Goal: Task Accomplishment & Management: Complete application form

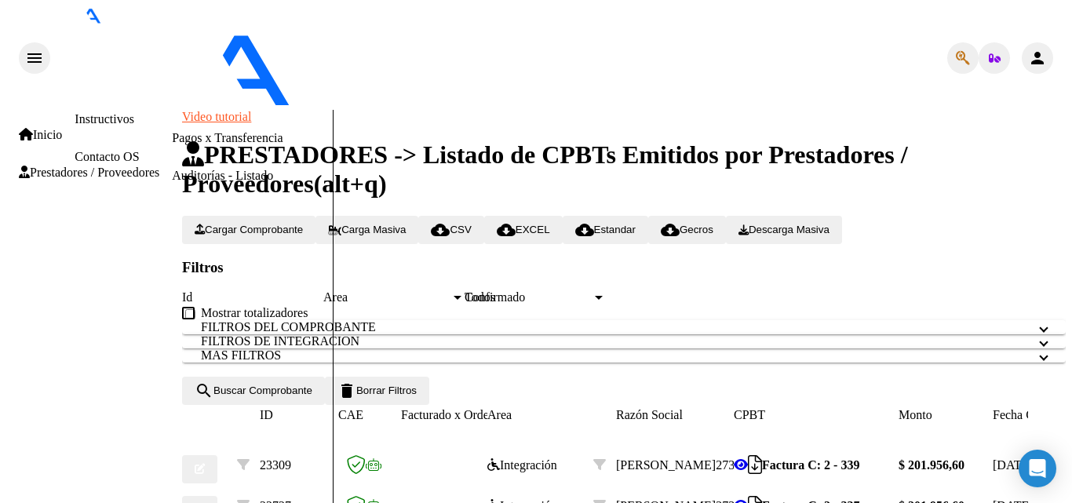
scroll to position [347, 0]
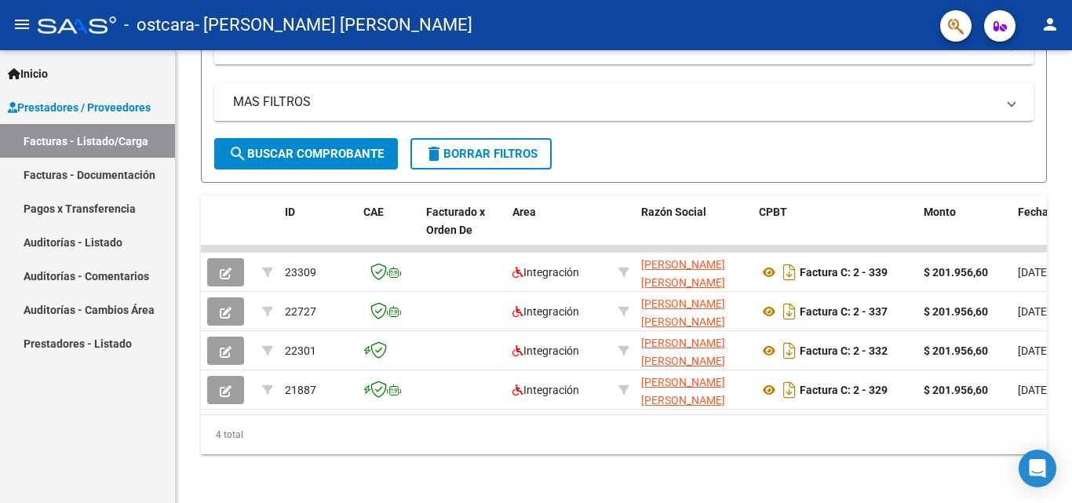
scroll to position [347, 0]
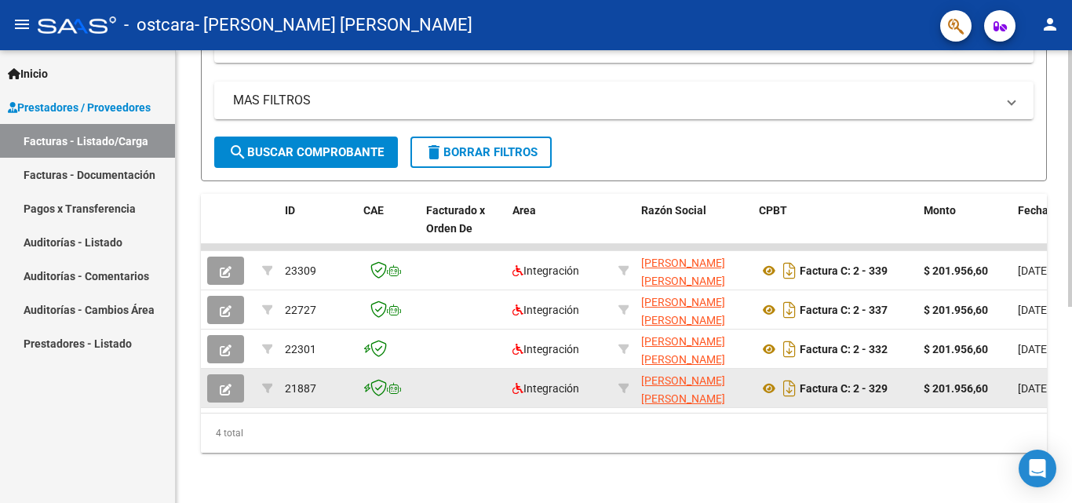
click at [219, 374] on button "button" at bounding box center [225, 388] width 37 height 28
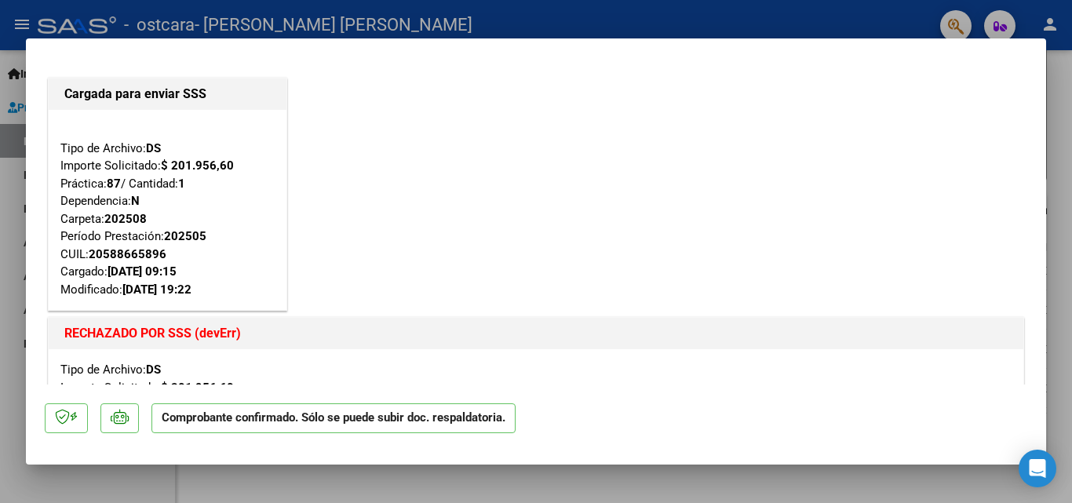
click at [17, 254] on div at bounding box center [536, 251] width 1072 height 503
type input "$ 0,00"
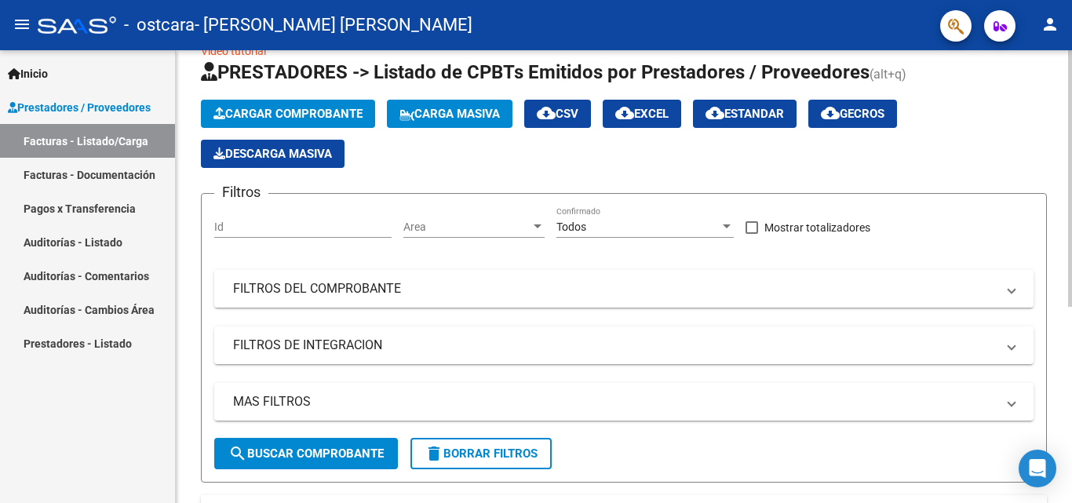
scroll to position [0, 0]
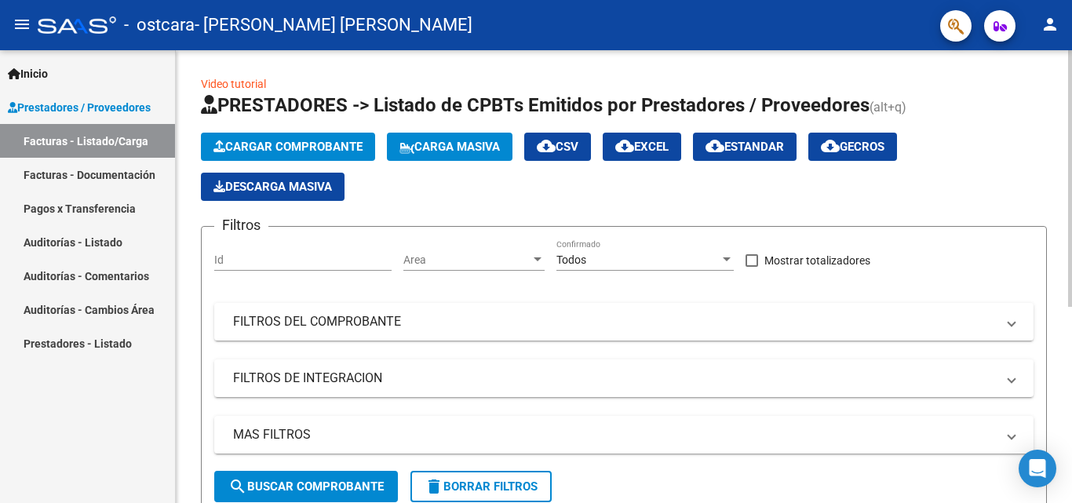
click at [300, 137] on button "Cargar Comprobante" at bounding box center [288, 147] width 174 height 28
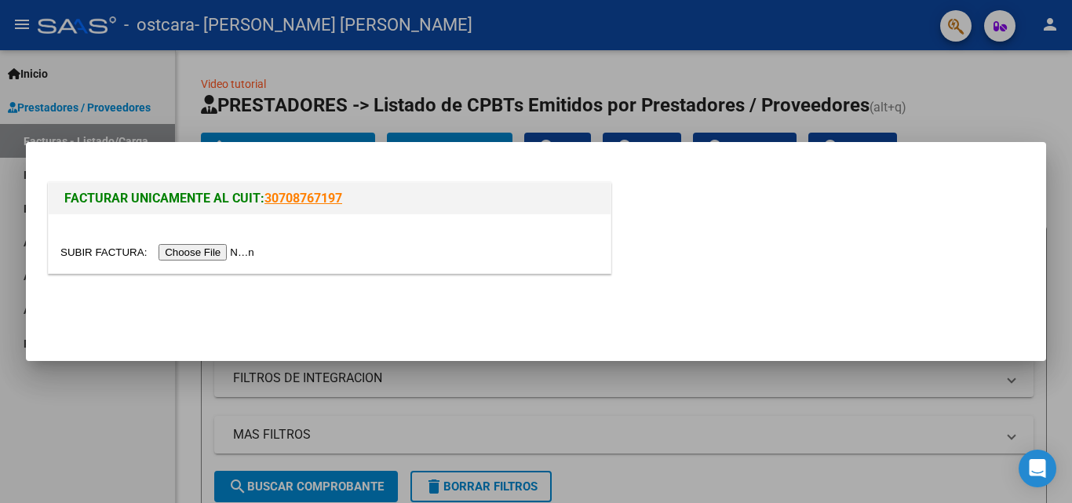
click at [250, 250] on input "file" at bounding box center [159, 252] width 199 height 16
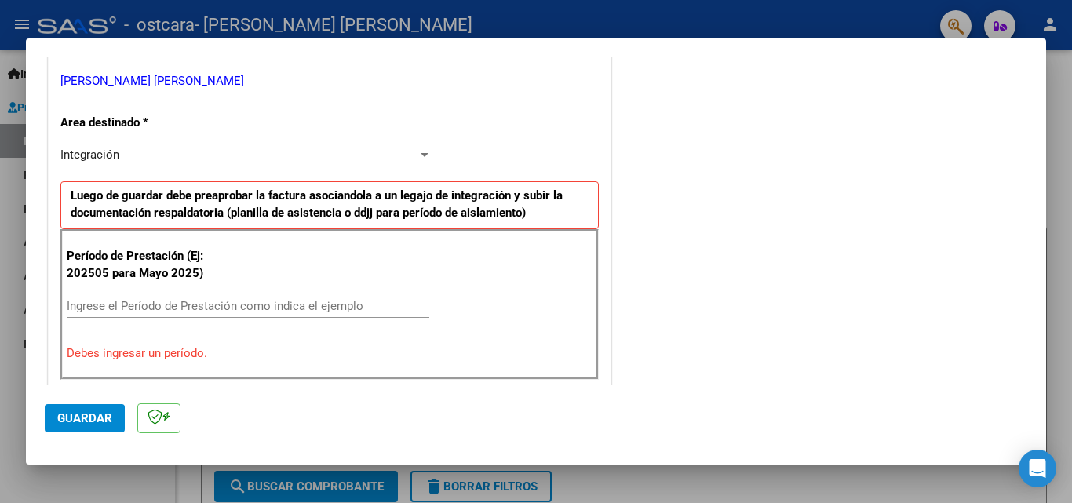
scroll to position [392, 0]
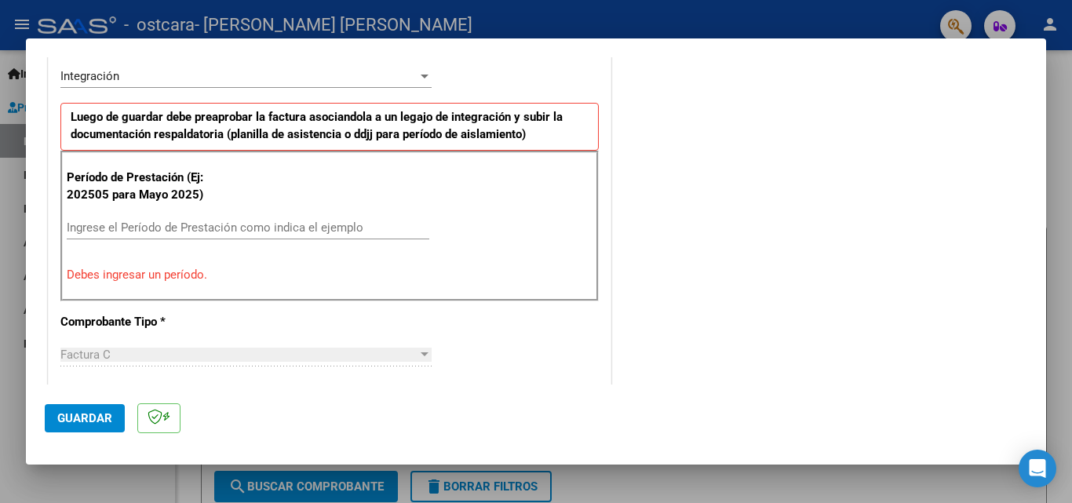
click at [163, 231] on input "Ingrese el Período de Prestación como indica el ejemplo" at bounding box center [248, 228] width 363 height 14
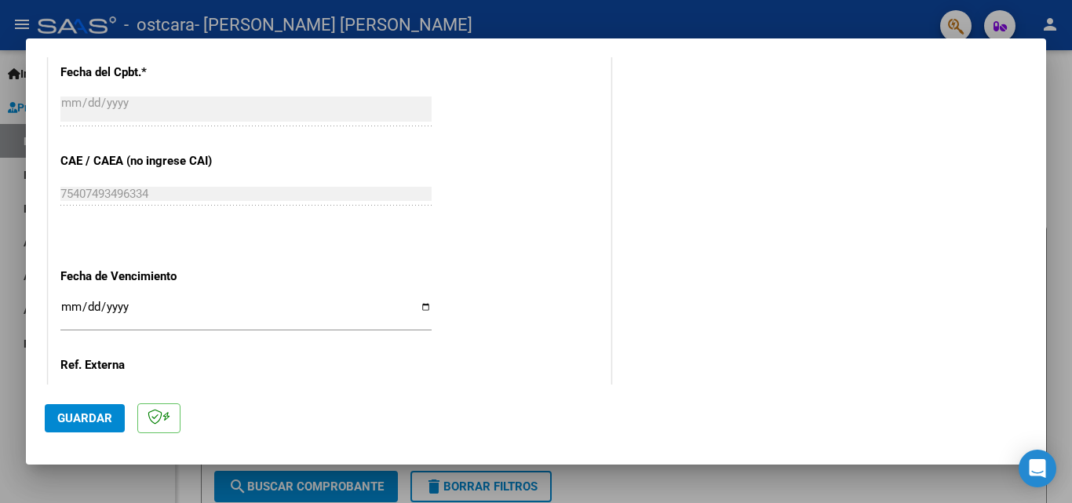
scroll to position [942, 0]
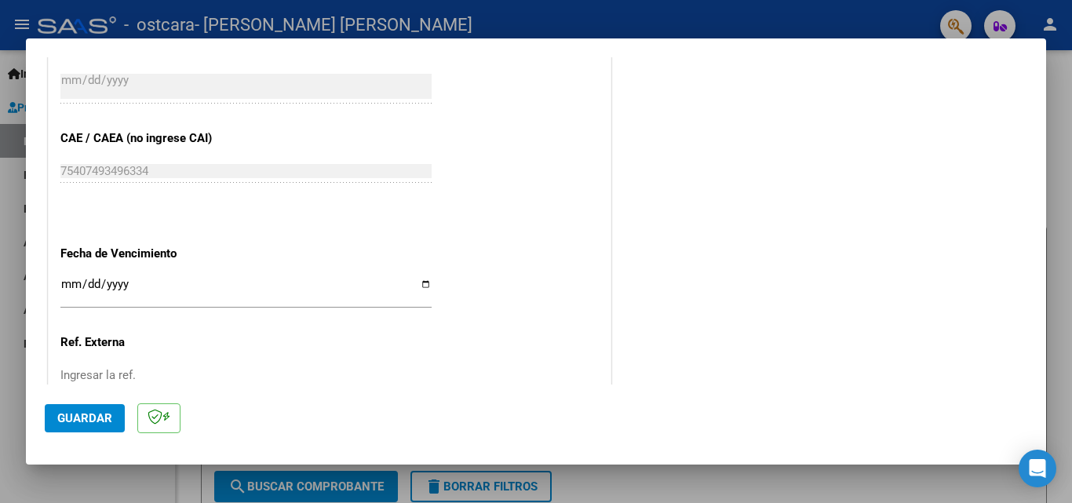
type input "202509"
click at [422, 285] on input "Ingresar la fecha" at bounding box center [245, 290] width 371 height 25
type input "2025-10-01"
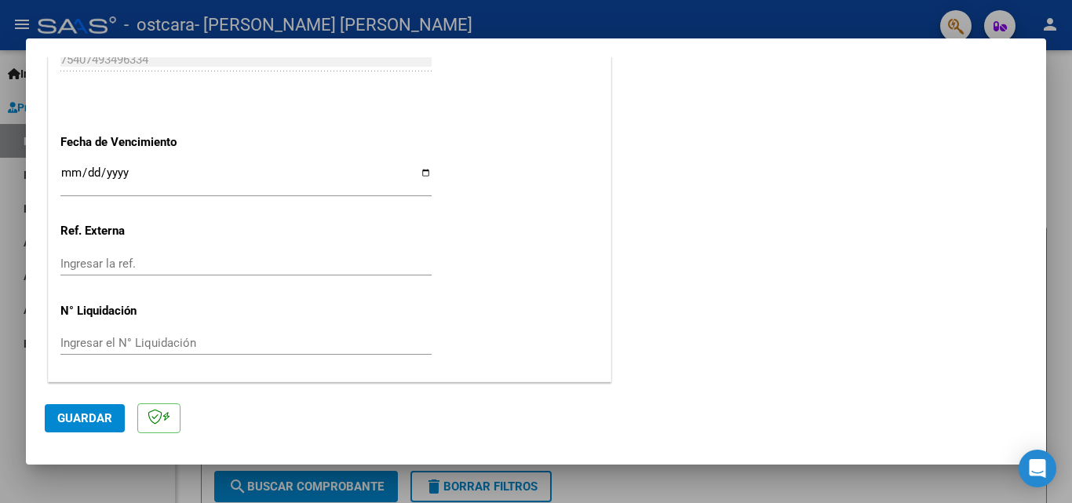
scroll to position [1054, 0]
click at [96, 411] on span "Guardar" at bounding box center [84, 418] width 55 height 14
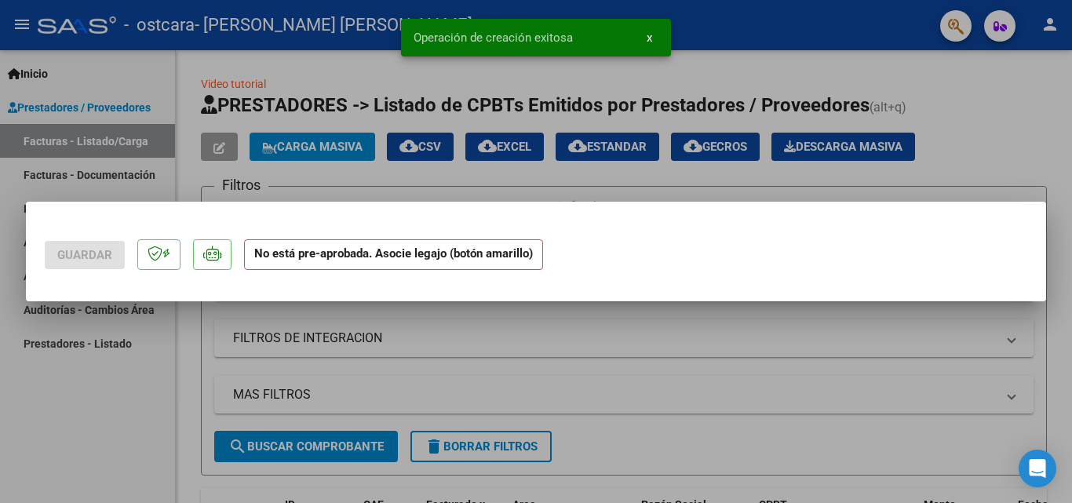
scroll to position [0, 0]
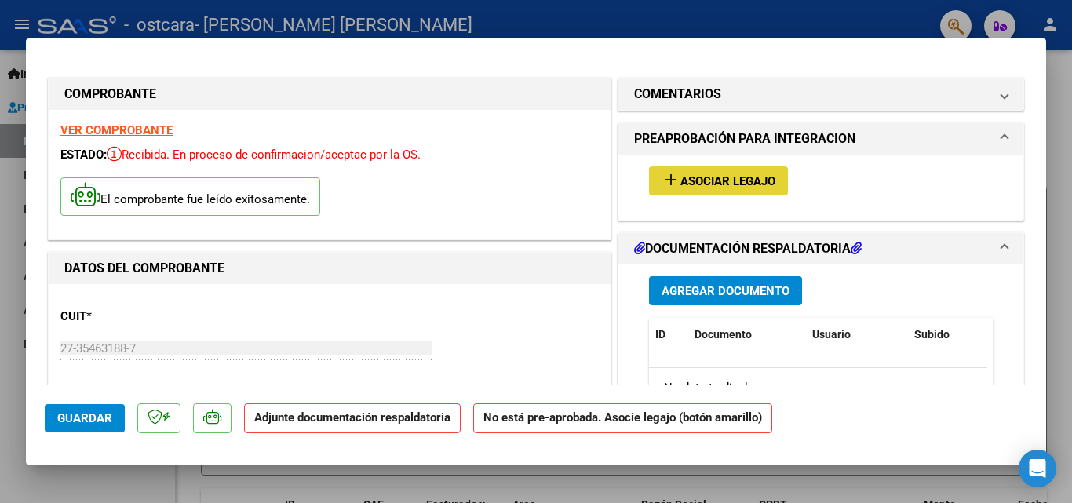
click at [686, 174] on span "Asociar Legajo" at bounding box center [728, 181] width 95 height 14
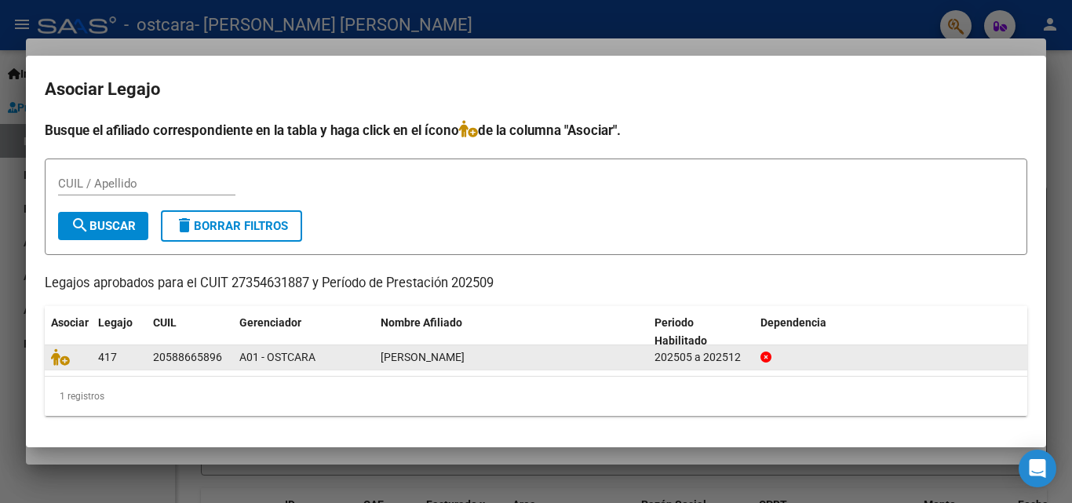
drag, startPoint x: 155, startPoint y: 357, endPoint x: 198, endPoint y: 361, distance: 43.4
click at [198, 361] on div "20588665896" at bounding box center [187, 358] width 69 height 18
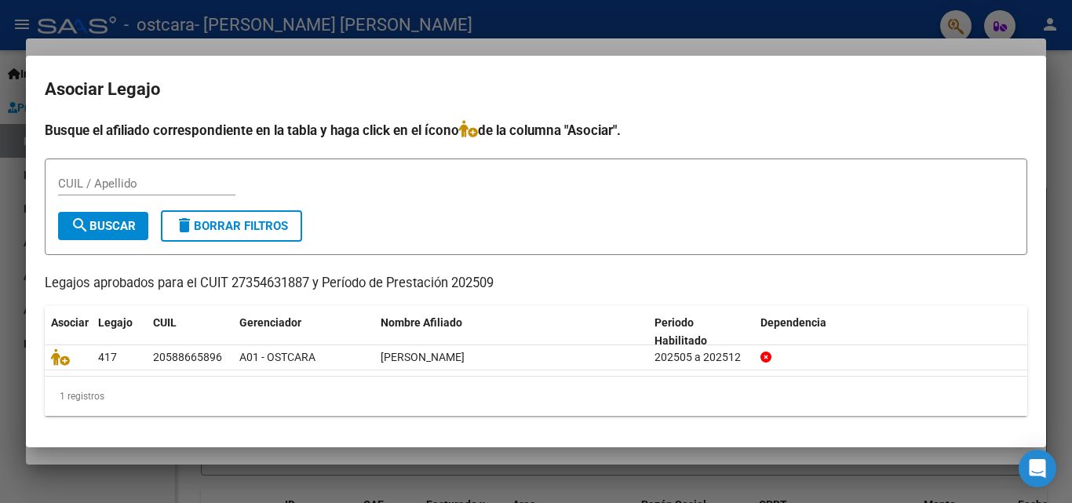
click at [542, 230] on form "CUIL / Apellido search Buscar delete Borrar Filtros" at bounding box center [536, 207] width 983 height 97
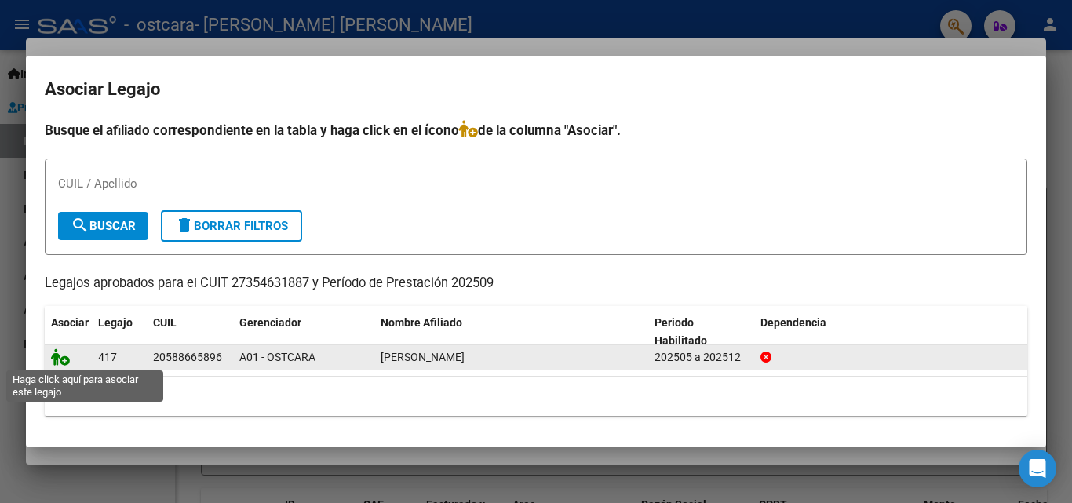
click at [66, 361] on icon at bounding box center [60, 357] width 19 height 17
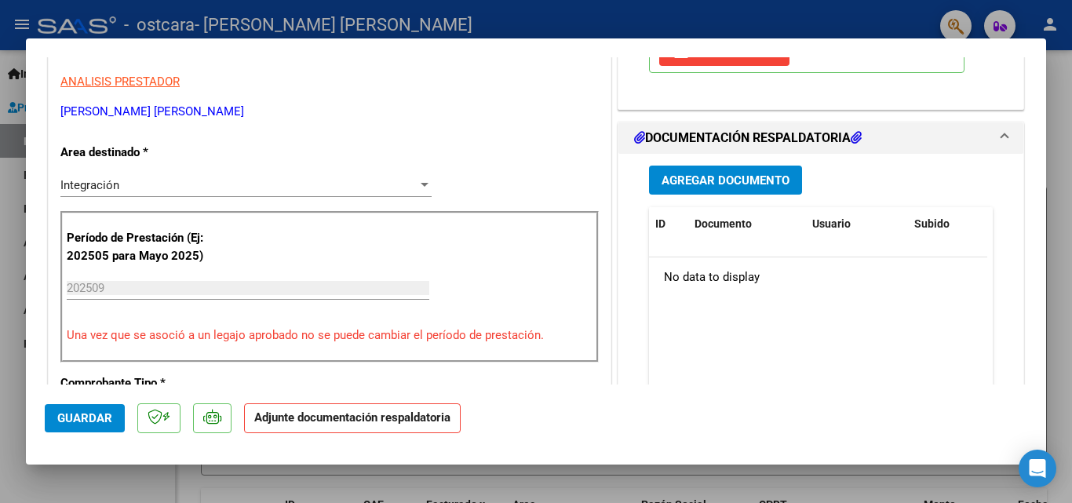
scroll to position [157, 0]
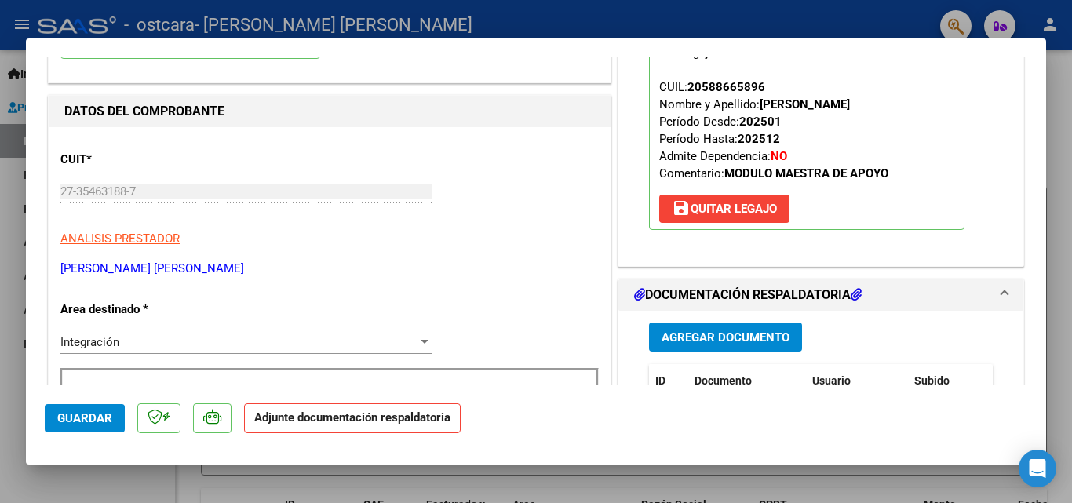
click at [684, 341] on span "Agregar Documento" at bounding box center [726, 337] width 128 height 14
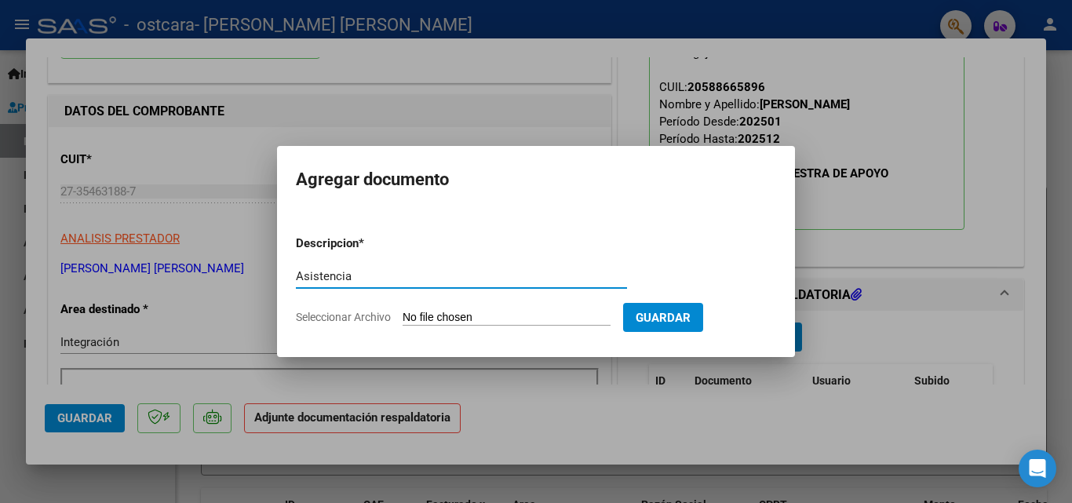
type input "Asistencia"
click at [415, 320] on input "Seleccionar Archivo" at bounding box center [507, 318] width 208 height 15
type input "C:\fakepath\Asistencia sept Malcolm.pdf"
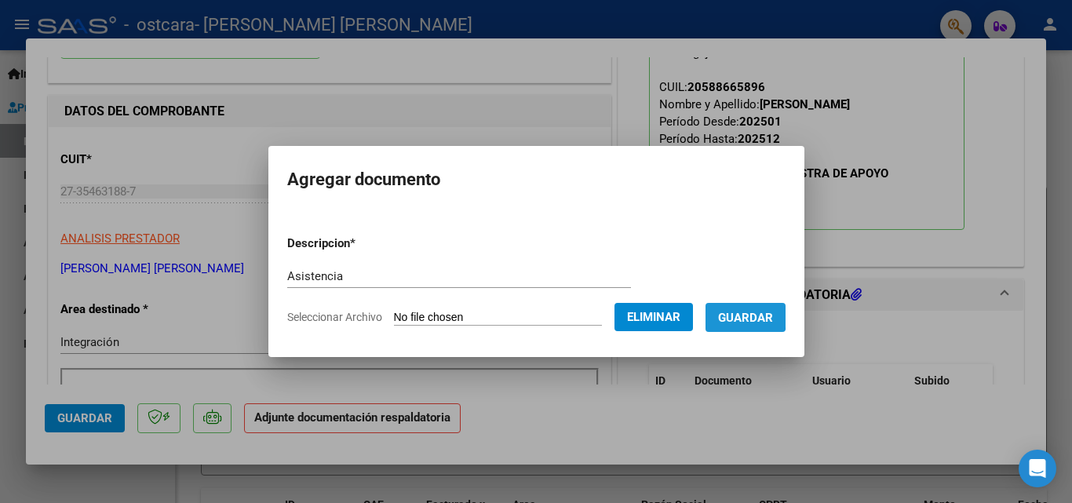
click at [750, 314] on span "Guardar" at bounding box center [745, 318] width 55 height 14
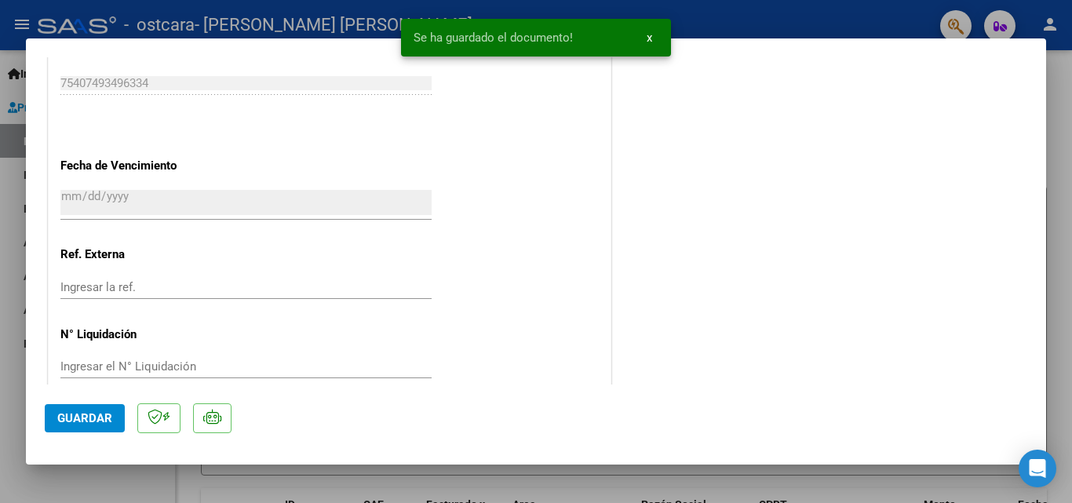
scroll to position [1078, 0]
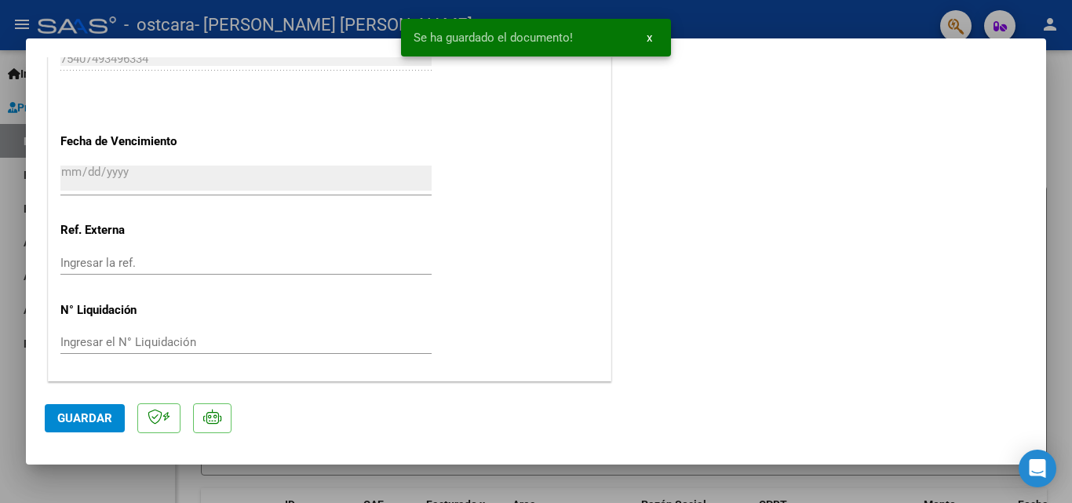
click at [111, 421] on button "Guardar" at bounding box center [85, 418] width 80 height 28
click at [1061, 105] on div at bounding box center [536, 251] width 1072 height 503
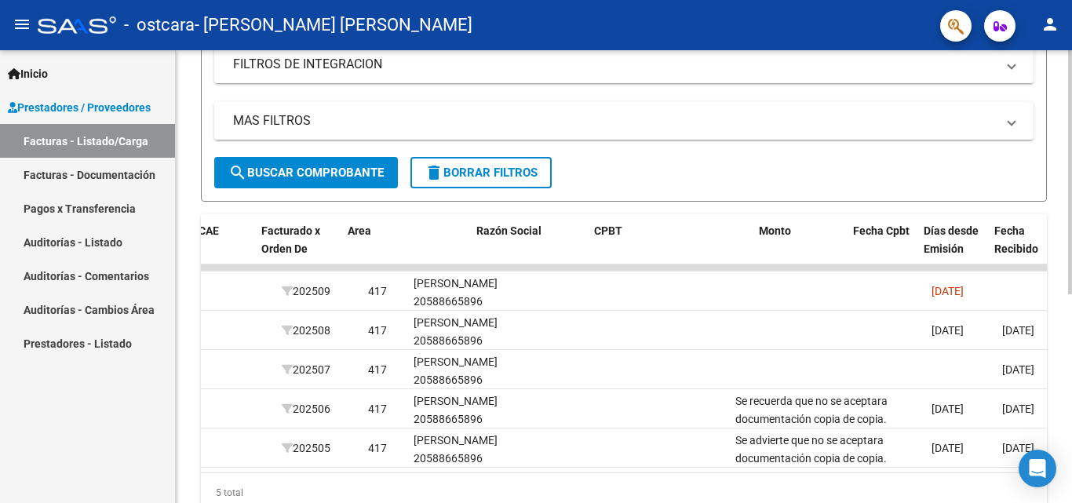
scroll to position [0, 0]
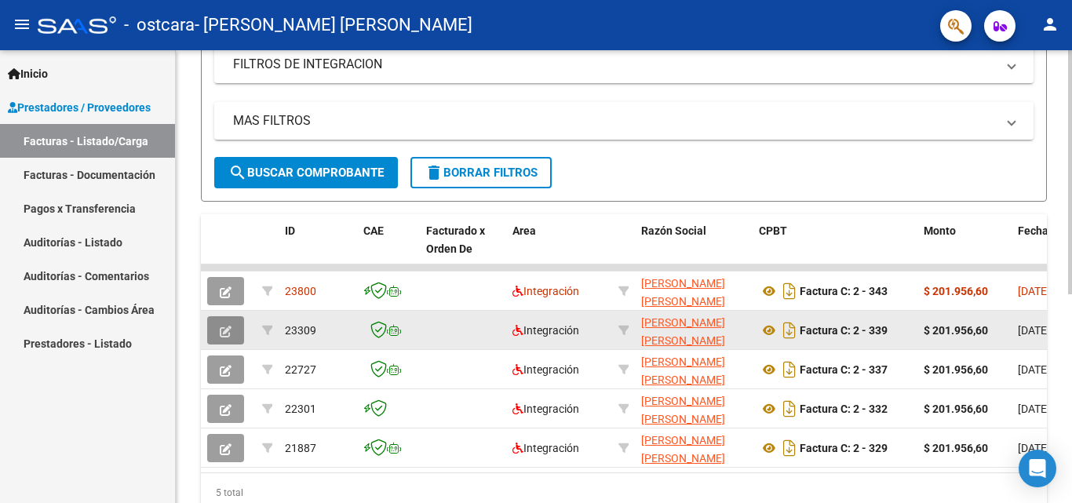
click at [226, 323] on span "button" at bounding box center [226, 330] width 12 height 14
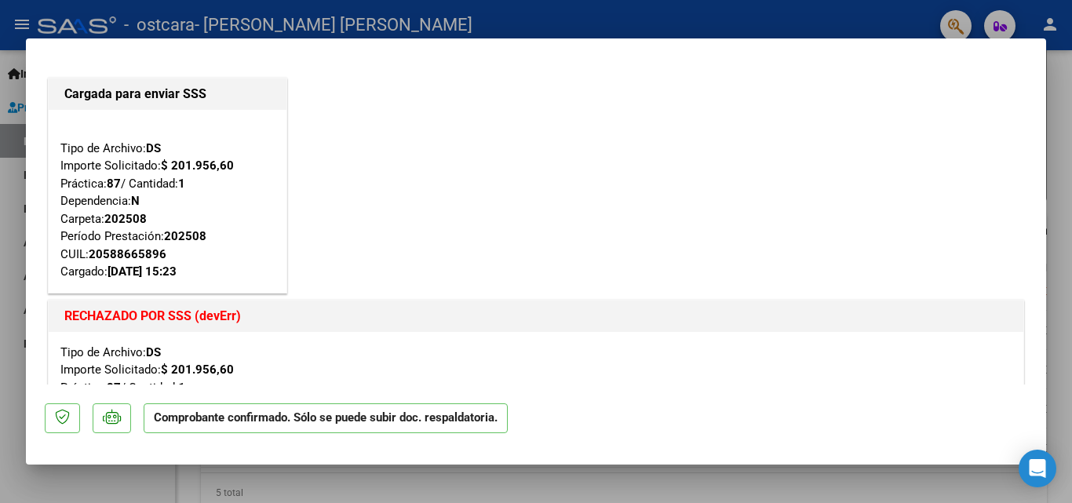
click at [2, 232] on div at bounding box center [536, 251] width 1072 height 503
type input "$ 0,00"
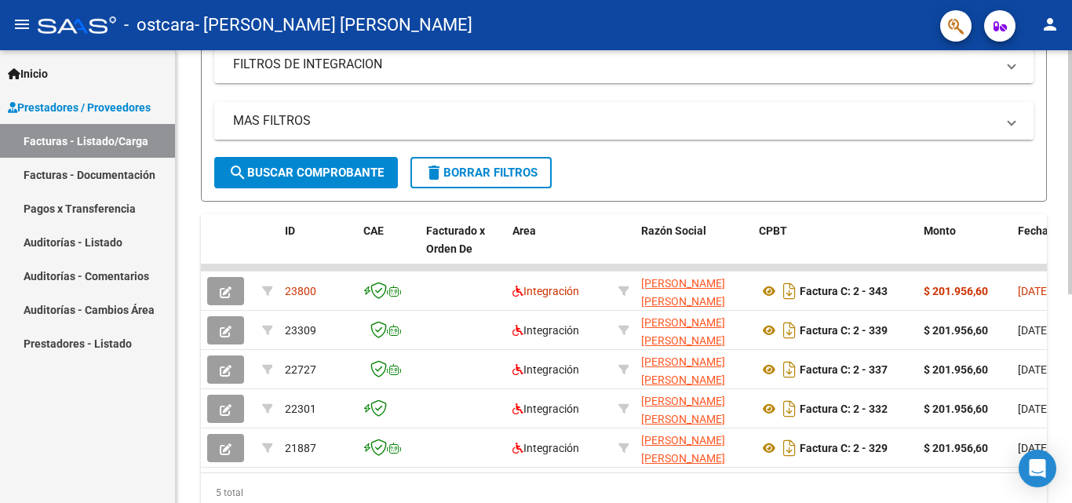
scroll to position [314, 0]
